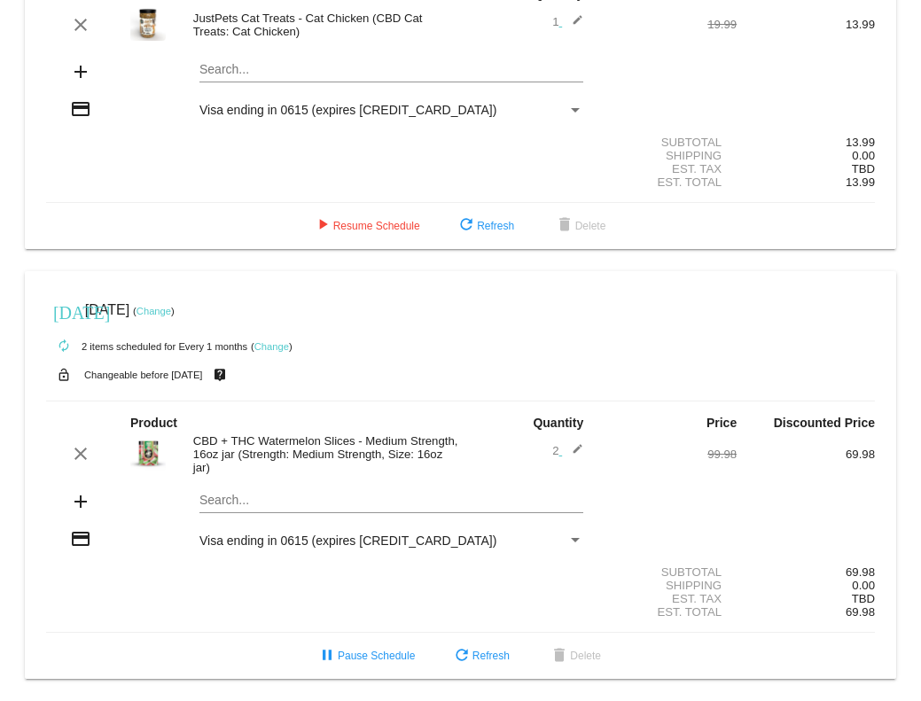
scroll to position [1070, 0]
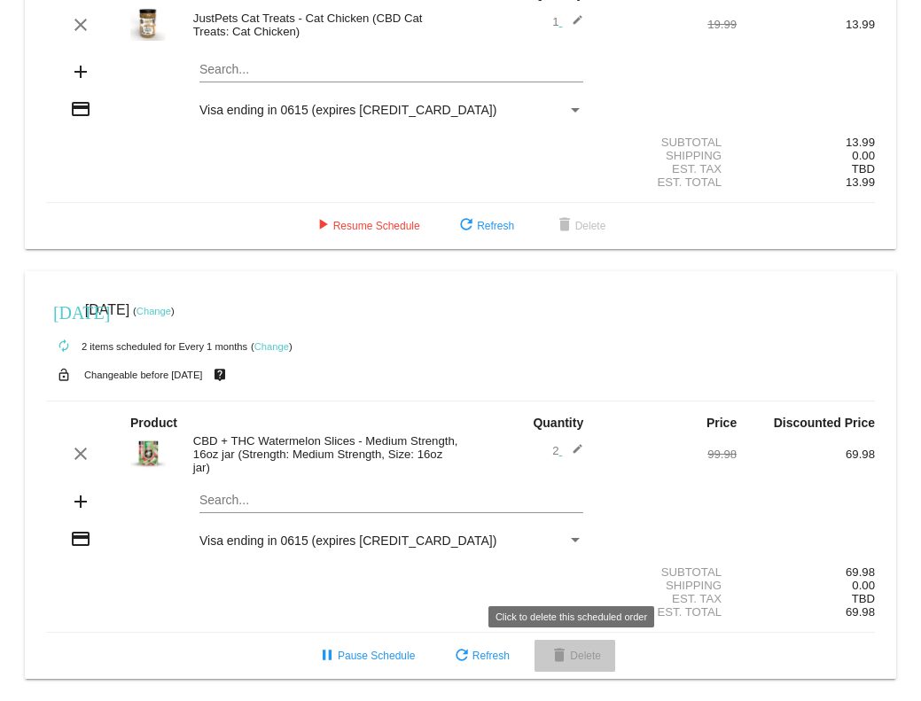
click at [583, 653] on span "delete Delete" at bounding box center [574, 655] width 52 height 12
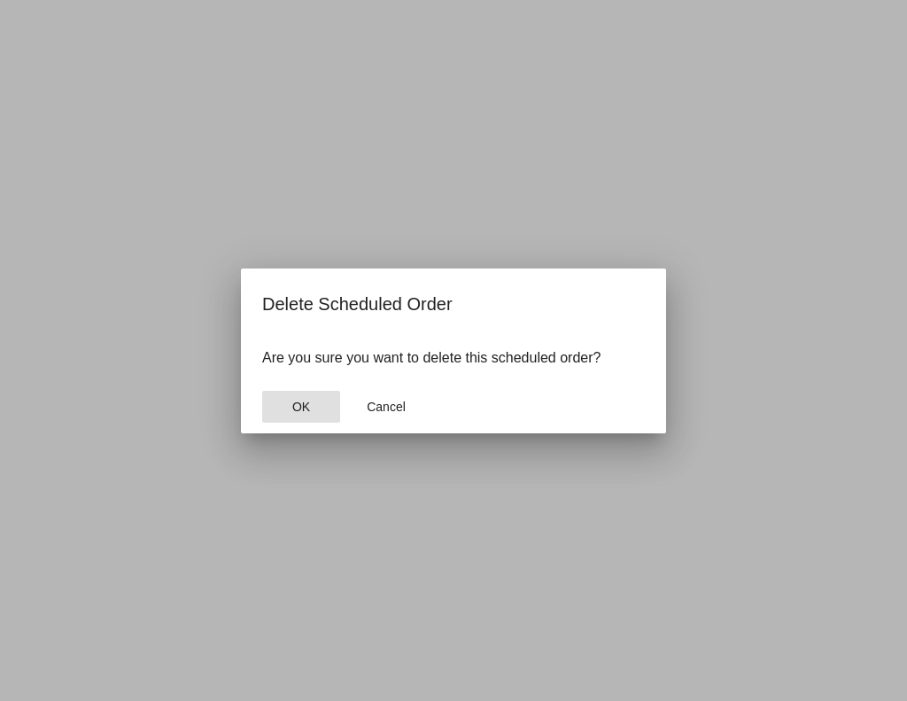
click at [296, 400] on span "OK" at bounding box center [301, 407] width 18 height 14
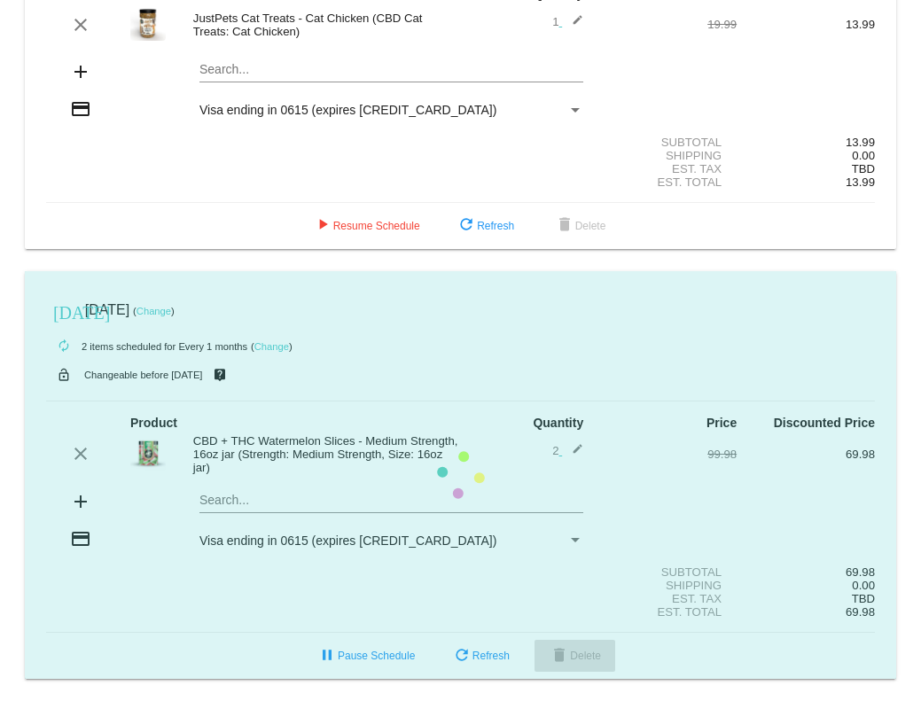
scroll to position [638, 0]
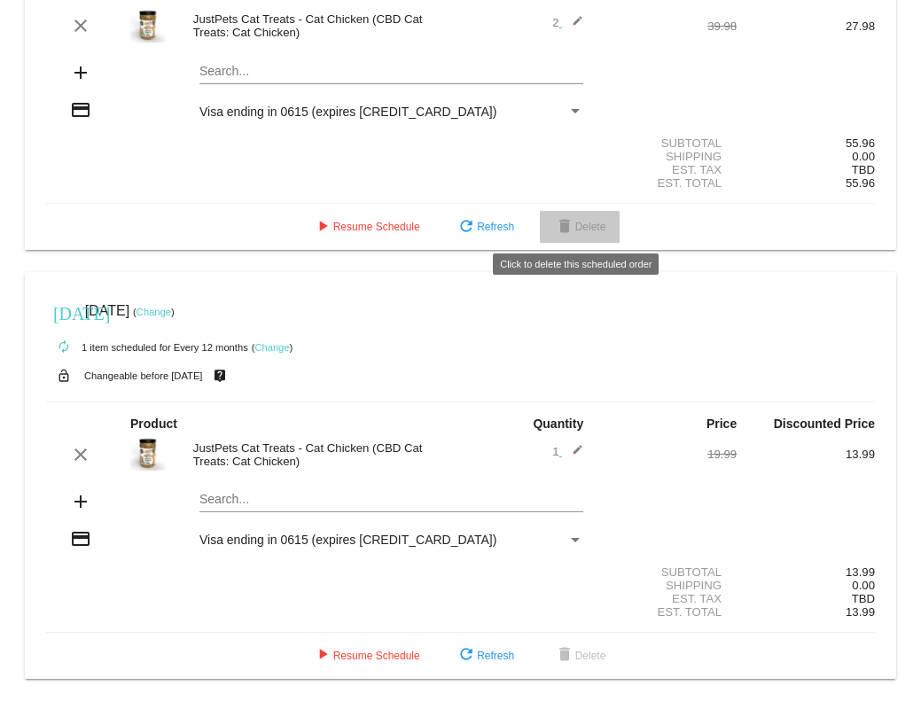
click at [585, 226] on span "delete Delete" at bounding box center [580, 227] width 52 height 12
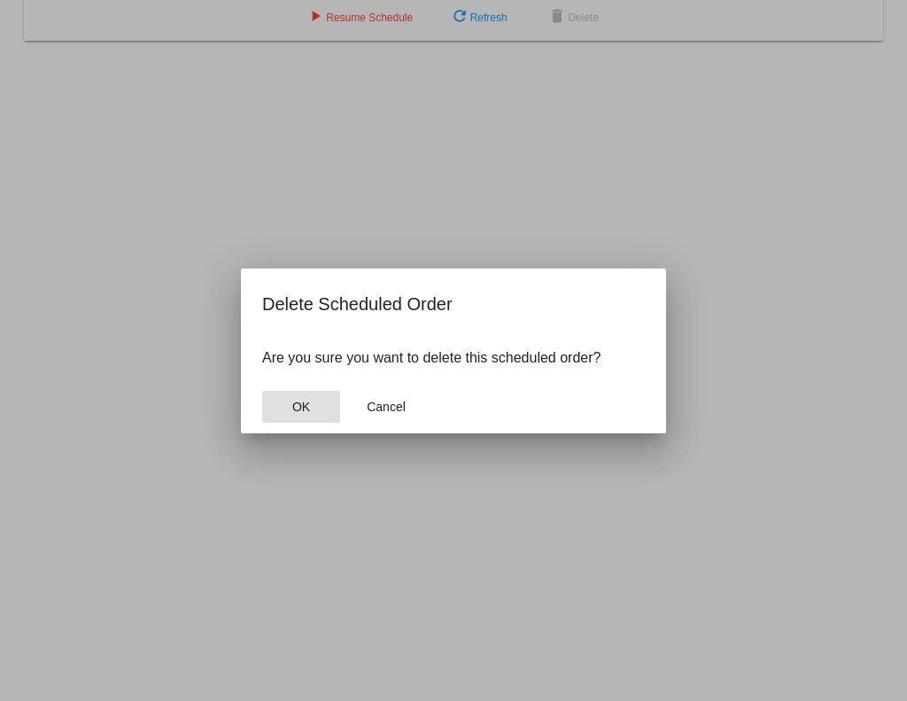
click at [306, 400] on span "OK" at bounding box center [301, 407] width 18 height 14
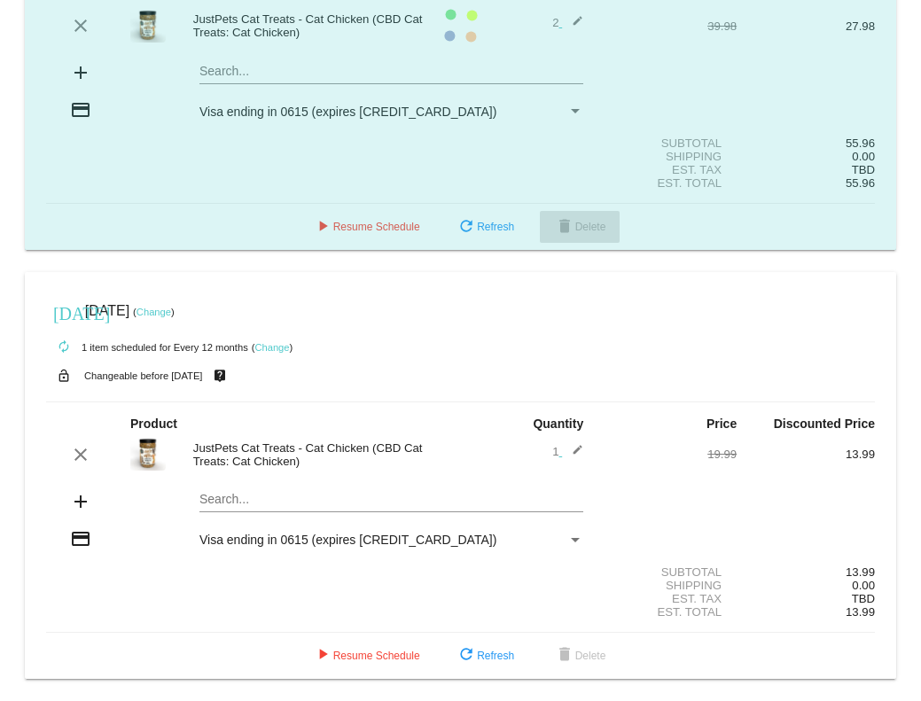
scroll to position [164, 0]
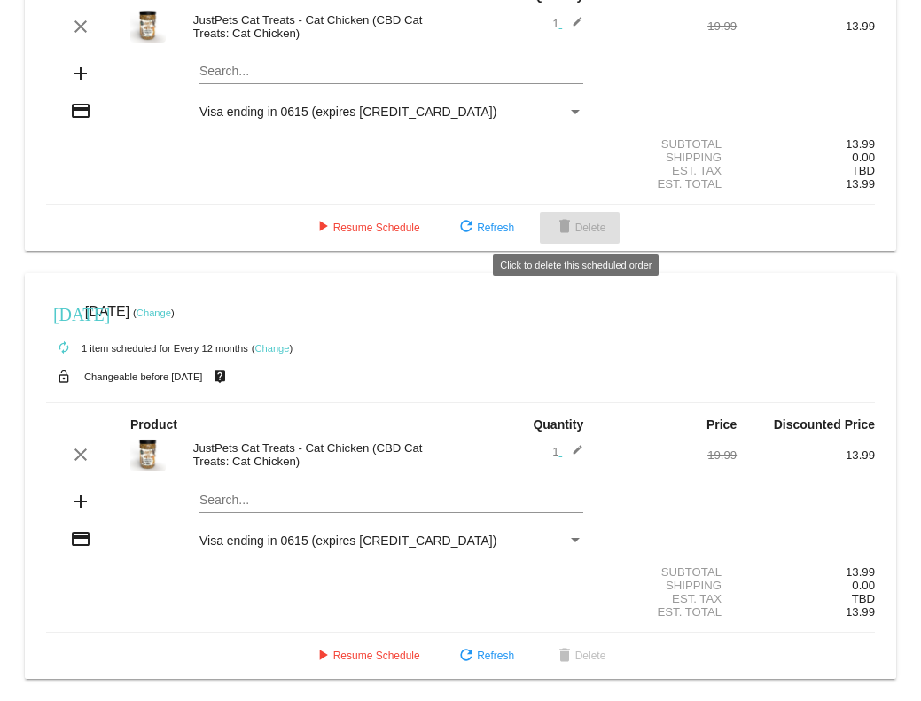
click at [577, 223] on span "delete Delete" at bounding box center [580, 227] width 52 height 12
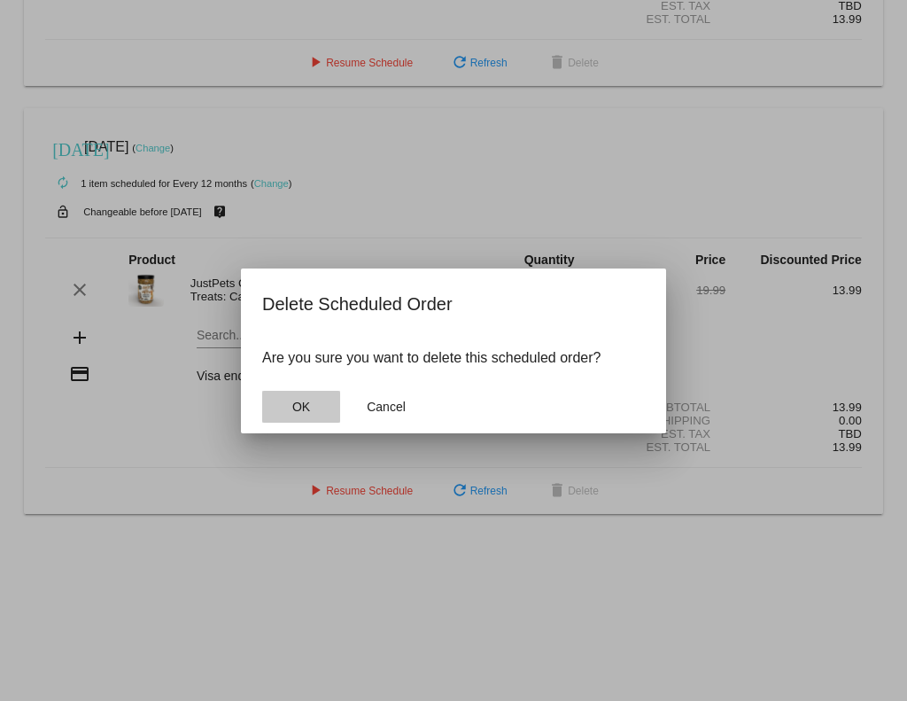
click at [300, 404] on span "OK" at bounding box center [301, 407] width 18 height 14
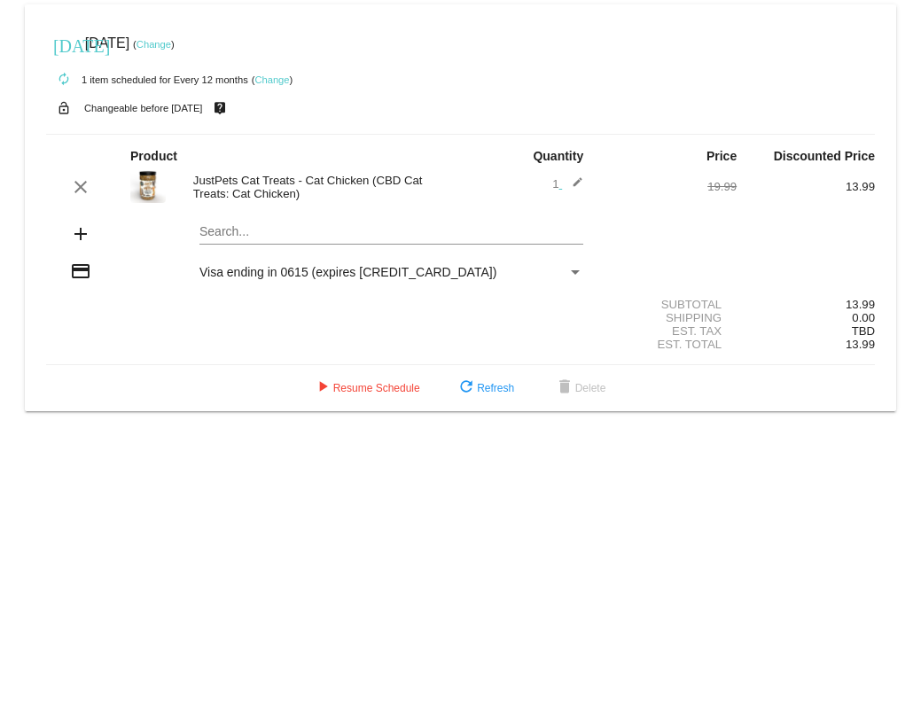
scroll to position [0, 0]
click at [594, 386] on span "delete Delete" at bounding box center [580, 388] width 52 height 12
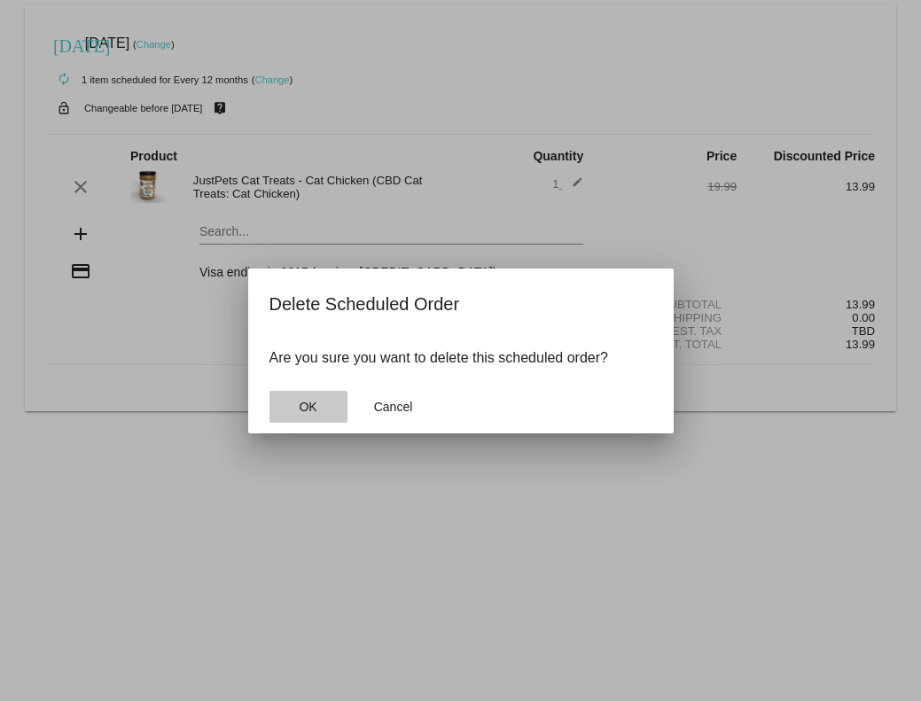
click at [306, 408] on span "OK" at bounding box center [308, 407] width 18 height 14
